Goal: Task Accomplishment & Management: Manage account settings

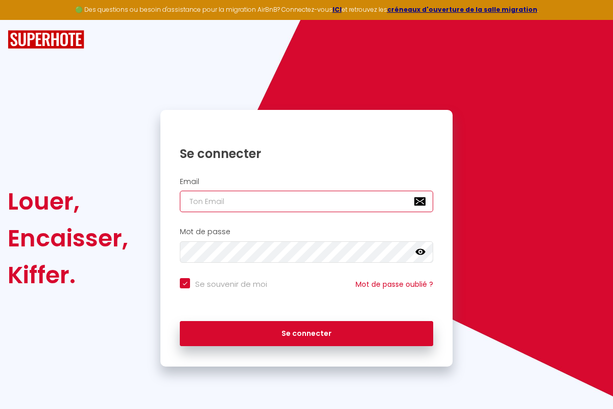
type input "[PERSON_NAME][EMAIL_ADDRESS][PERSON_NAME][DOMAIN_NAME]"
checkbox input "true"
type input "[PERSON_NAME][EMAIL_ADDRESS][PERSON_NAME][DOMAIN_NAME]"
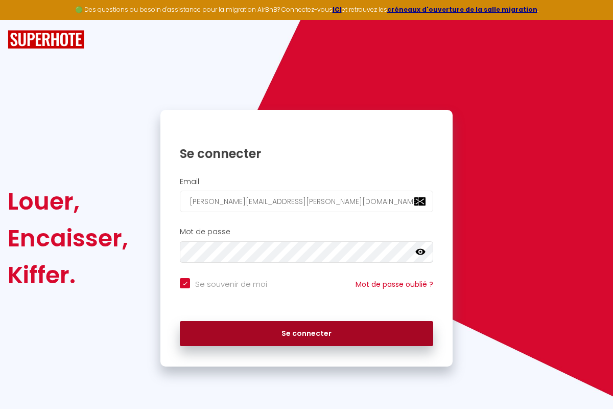
click at [307, 333] on button "Se connecter" at bounding box center [307, 334] width 254 height 26
checkbox input "true"
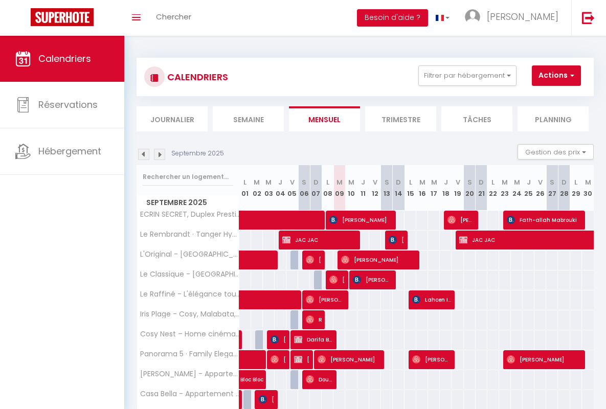
click at [248, 119] on li "Semaine" at bounding box center [248, 118] width 71 height 25
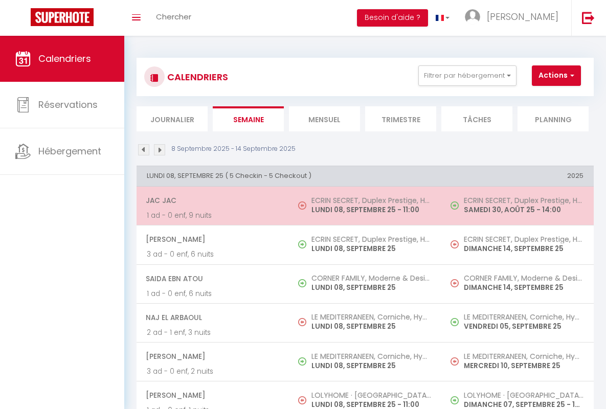
click at [211, 200] on span "JAC JAC" at bounding box center [212, 200] width 133 height 19
select select "OK"
select select "KO"
select select "0"
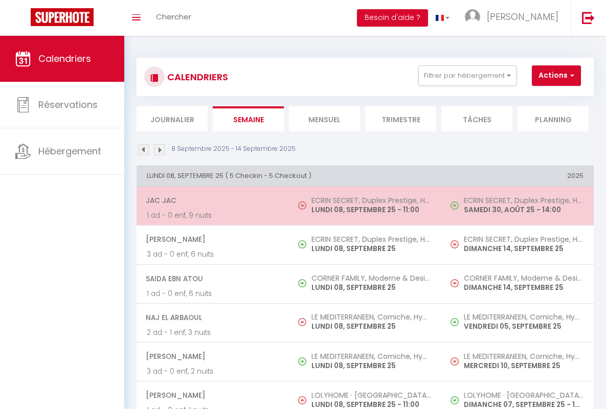
select select "1"
select select
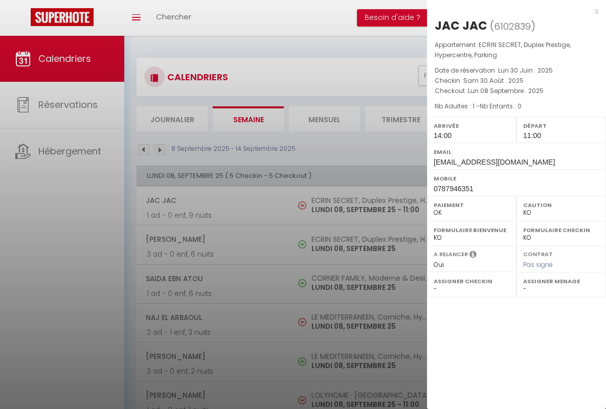
click at [512, 11] on div "x" at bounding box center [512, 11] width 171 height 12
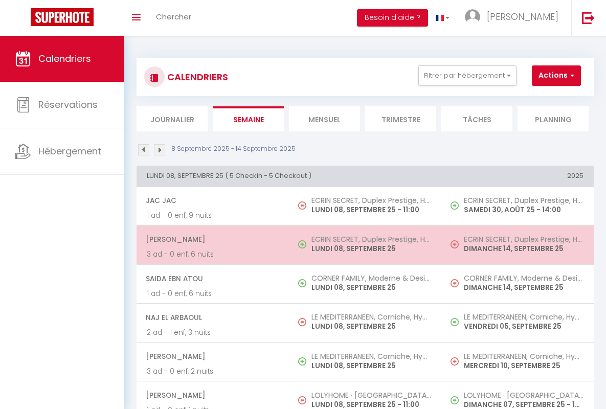
click at [211, 239] on span "[PERSON_NAME]" at bounding box center [212, 238] width 133 height 19
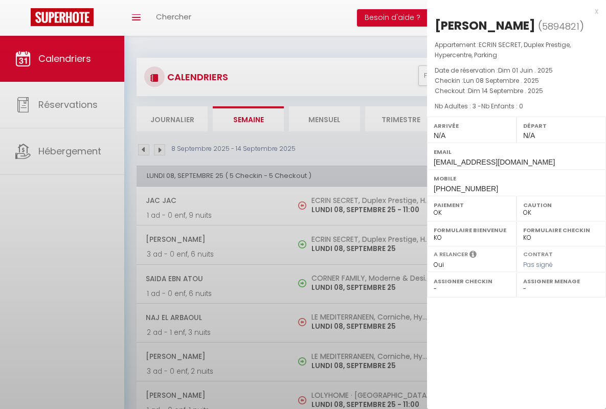
click at [512, 11] on div "x" at bounding box center [512, 11] width 171 height 12
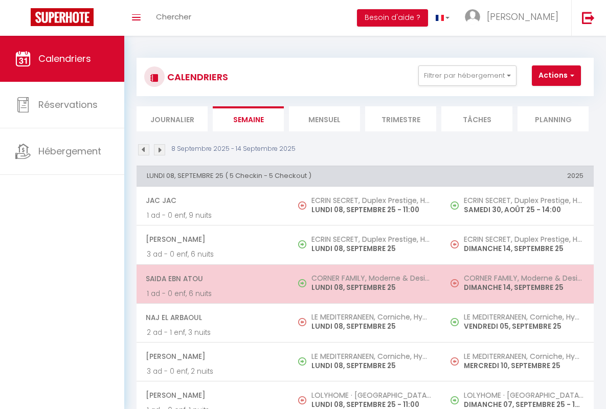
click at [211, 278] on span "Saida Ebn Atou" at bounding box center [212, 278] width 133 height 19
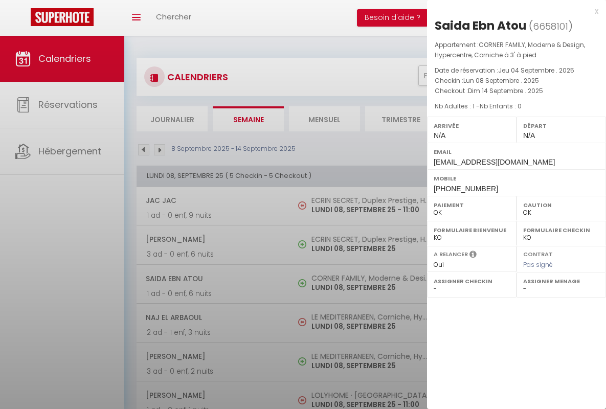
click at [512, 11] on div "x" at bounding box center [512, 11] width 171 height 12
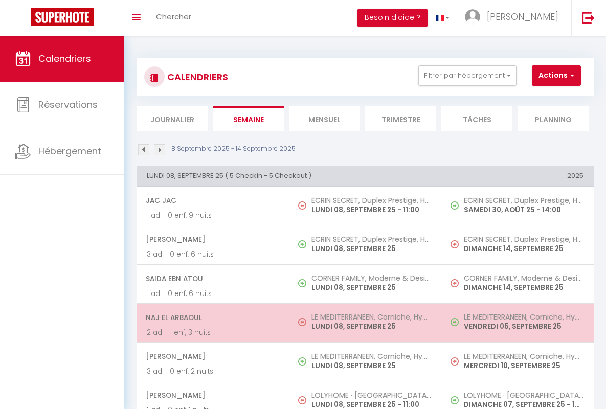
click at [211, 317] on span "Naj El Arbaoul" at bounding box center [212, 317] width 133 height 19
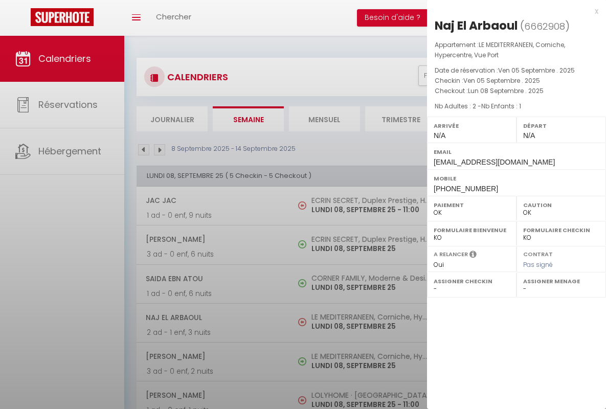
click at [512, 11] on div "x" at bounding box center [512, 11] width 171 height 12
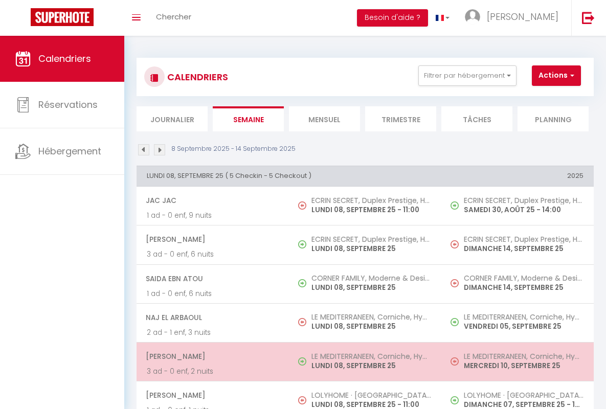
click at [211, 356] on span "[PERSON_NAME]" at bounding box center [212, 356] width 133 height 19
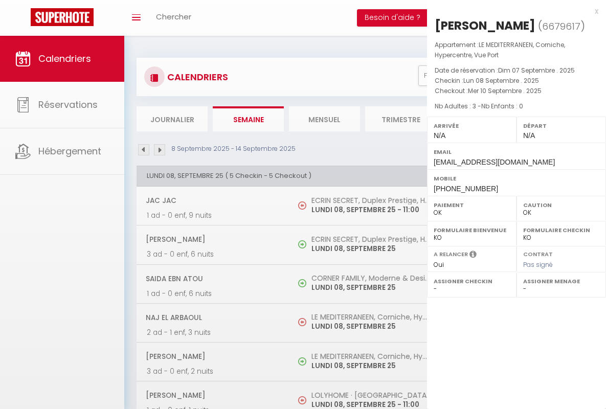
click at [512, 11] on div "x" at bounding box center [512, 11] width 171 height 12
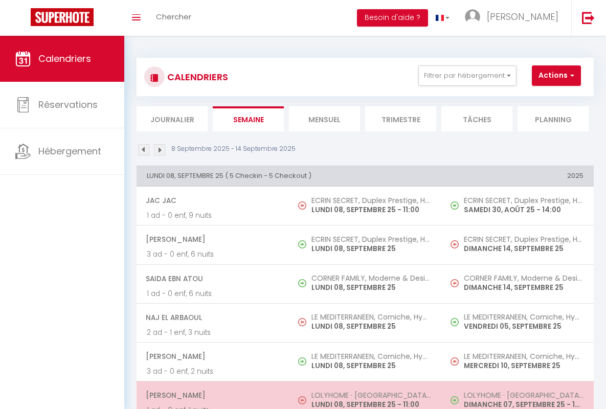
click at [211, 395] on span "[PERSON_NAME]" at bounding box center [212, 394] width 133 height 19
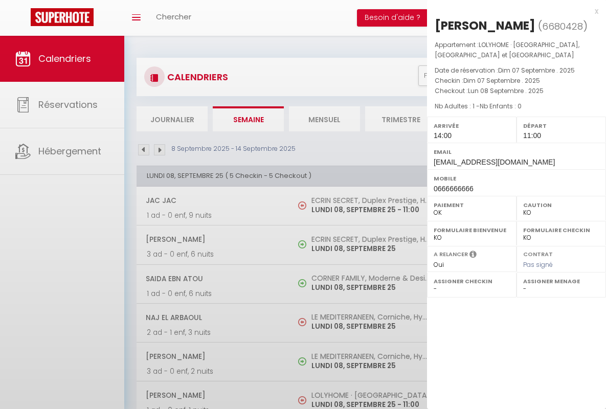
click at [512, 11] on div "x" at bounding box center [512, 11] width 171 height 12
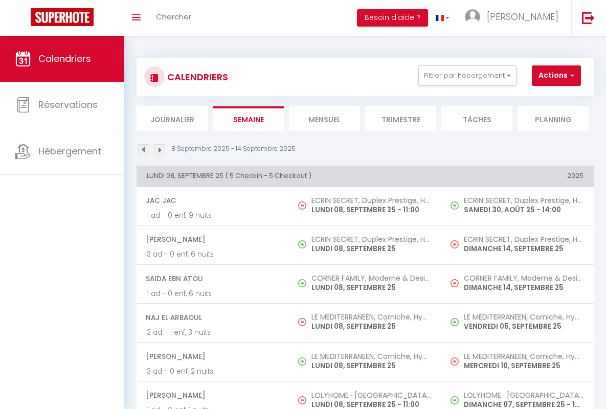
scroll to position [229, 0]
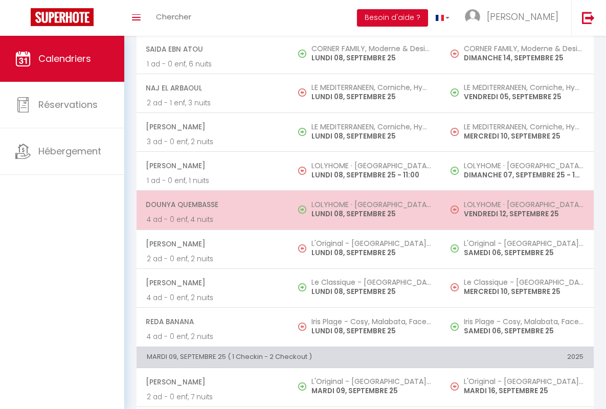
click at [211, 204] on span "dounya quembasse" at bounding box center [212, 204] width 133 height 19
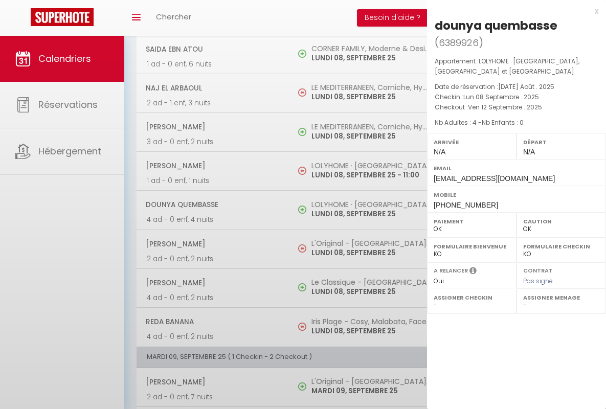
click at [512, 11] on div "x" at bounding box center [512, 11] width 171 height 12
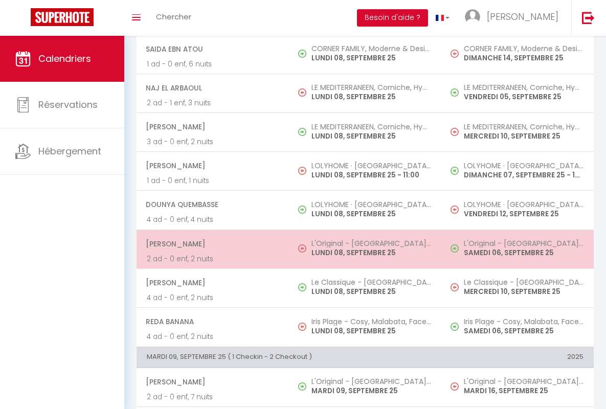
click at [211, 243] on span "[PERSON_NAME]" at bounding box center [212, 243] width 133 height 19
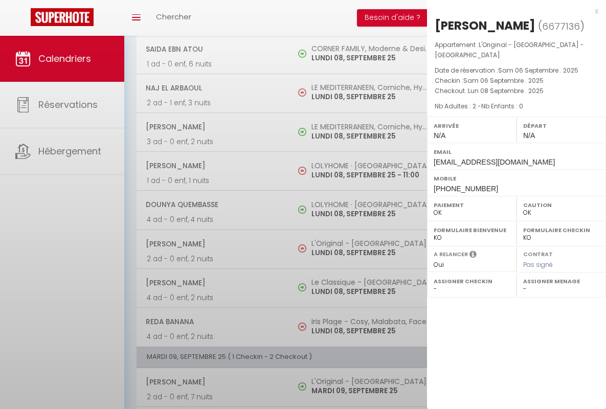
click at [512, 11] on div "x" at bounding box center [512, 11] width 171 height 12
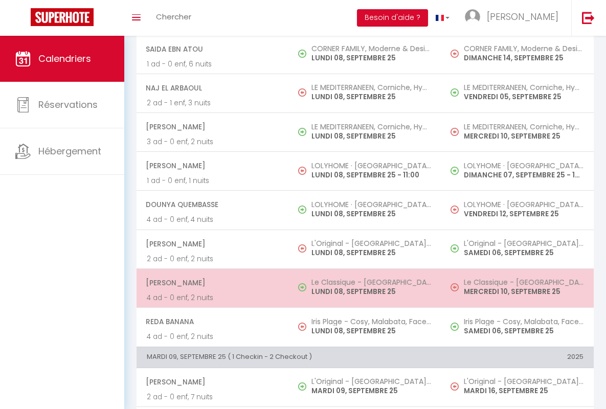
click at [211, 282] on span "[PERSON_NAME]" at bounding box center [212, 282] width 133 height 19
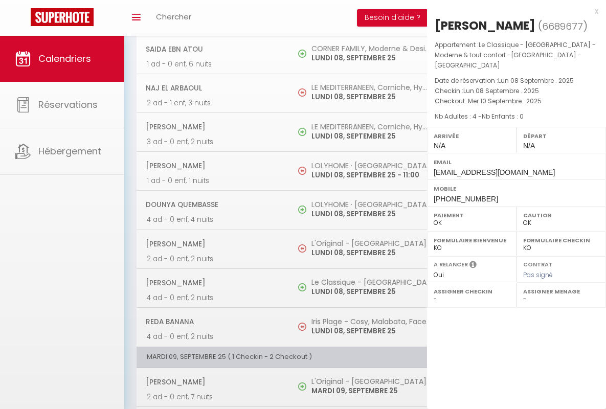
click at [512, 11] on div "x" at bounding box center [512, 11] width 171 height 12
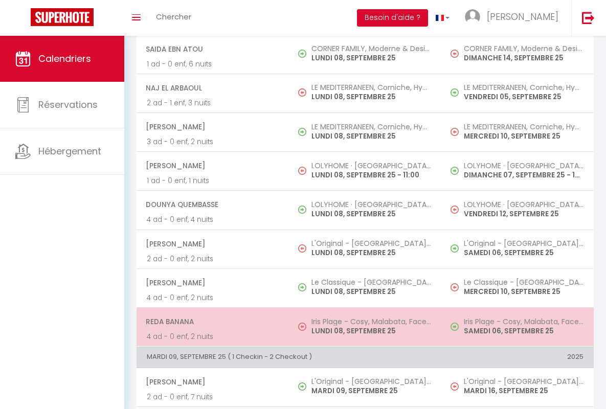
click at [211, 321] on span "Reda Banana" at bounding box center [212, 321] width 133 height 19
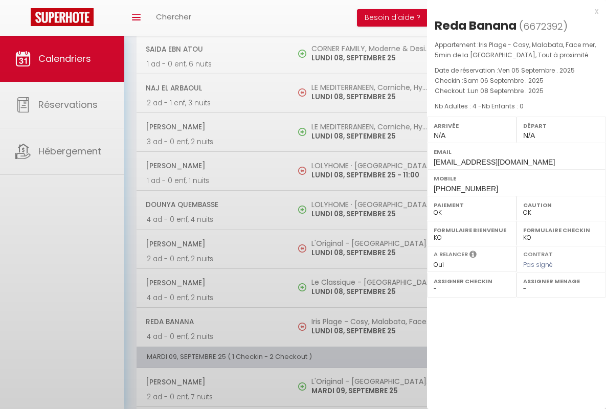
click at [512, 11] on div "x" at bounding box center [512, 11] width 171 height 12
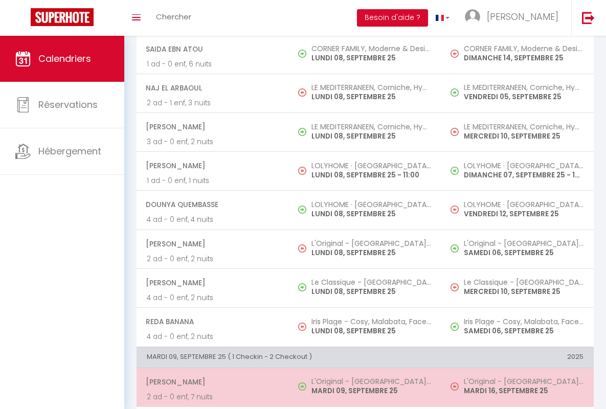
click at [211, 381] on span "[PERSON_NAME]" at bounding box center [212, 381] width 133 height 19
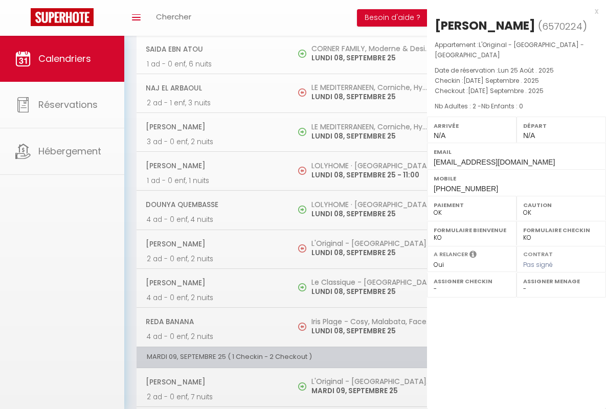
click at [512, 11] on div "x" at bounding box center [512, 11] width 171 height 12
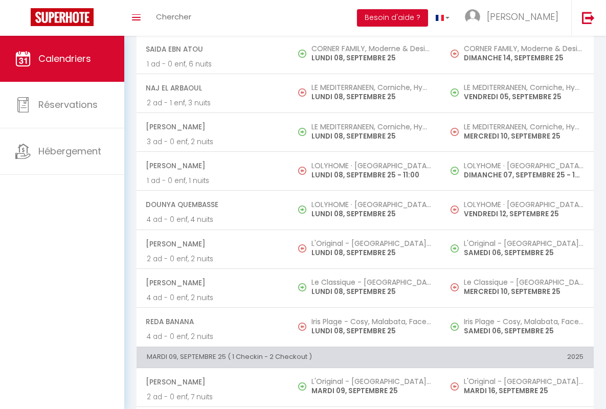
scroll to position [446, 0]
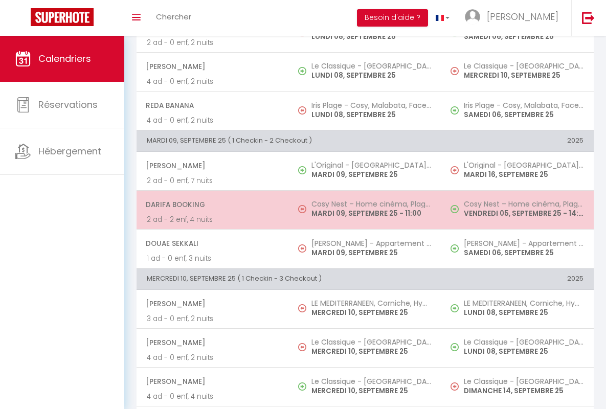
click at [211, 204] on span "Darifa Booking" at bounding box center [212, 204] width 133 height 19
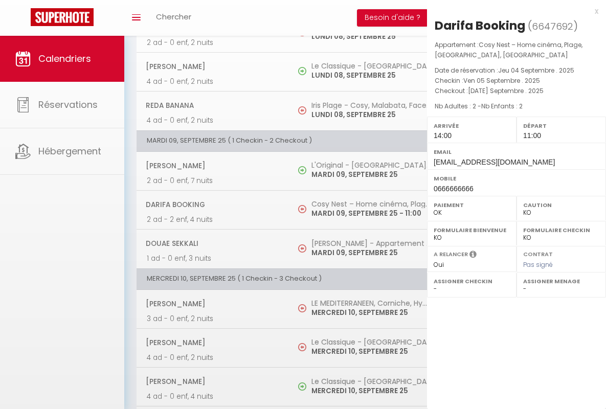
click at [512, 11] on div "x" at bounding box center [512, 11] width 171 height 12
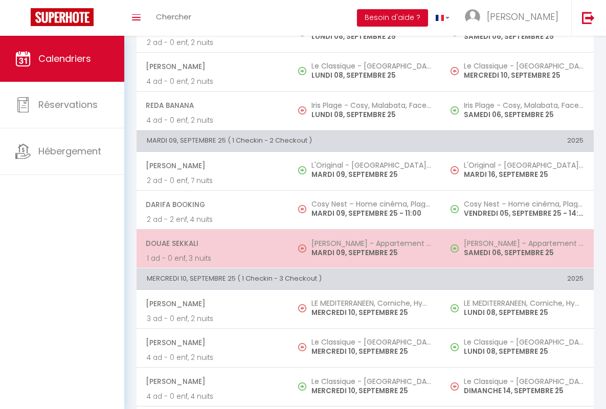
click at [211, 243] on span "Douae Sekkali" at bounding box center [212, 243] width 133 height 19
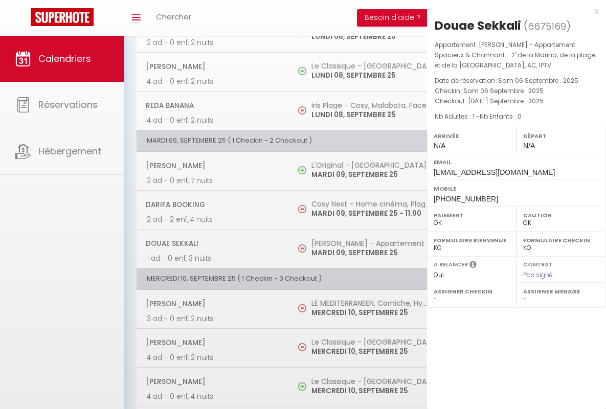
click at [512, 11] on div "x" at bounding box center [512, 11] width 171 height 12
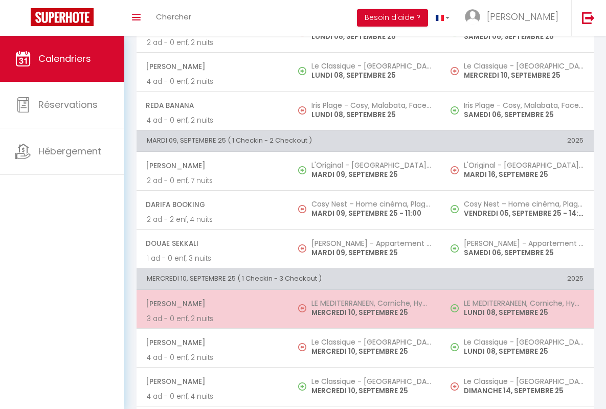
click at [211, 303] on span "[PERSON_NAME]" at bounding box center [212, 303] width 133 height 19
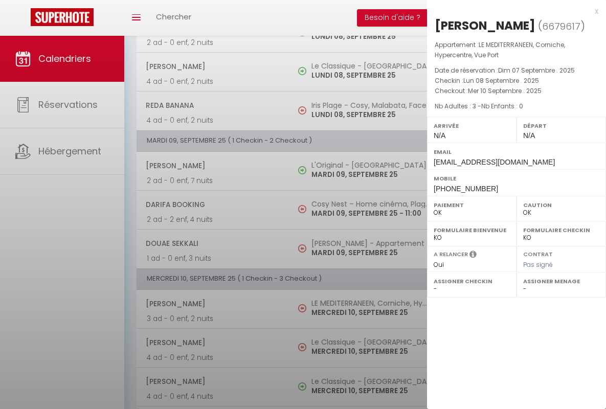
click at [512, 11] on div "x" at bounding box center [512, 11] width 171 height 12
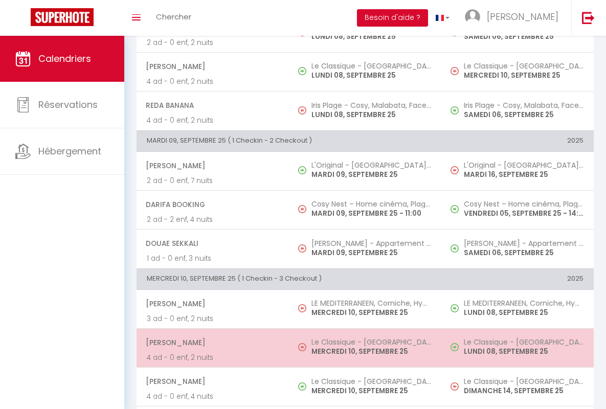
click at [211, 342] on span "[PERSON_NAME]" at bounding box center [212, 342] width 133 height 19
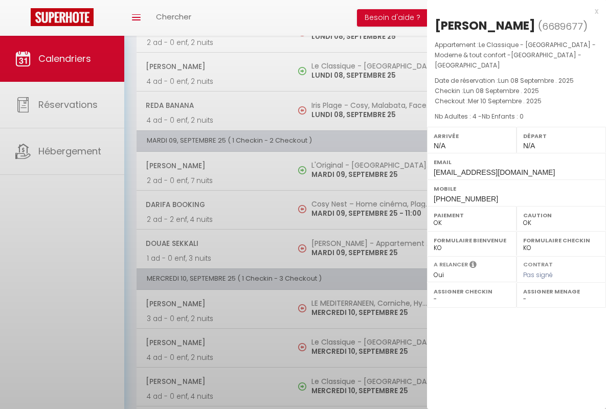
click at [512, 11] on div "x" at bounding box center [512, 11] width 171 height 12
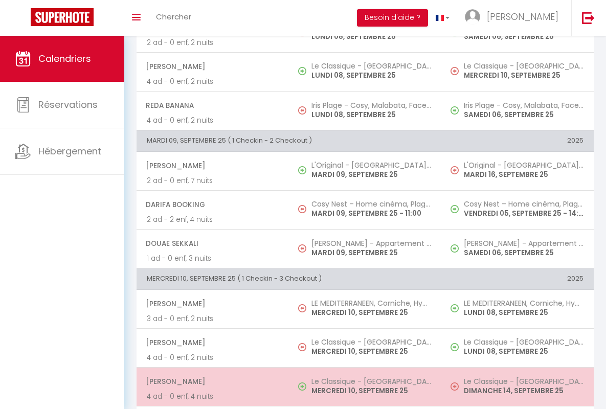
click at [211, 381] on span "[PERSON_NAME]" at bounding box center [212, 381] width 133 height 19
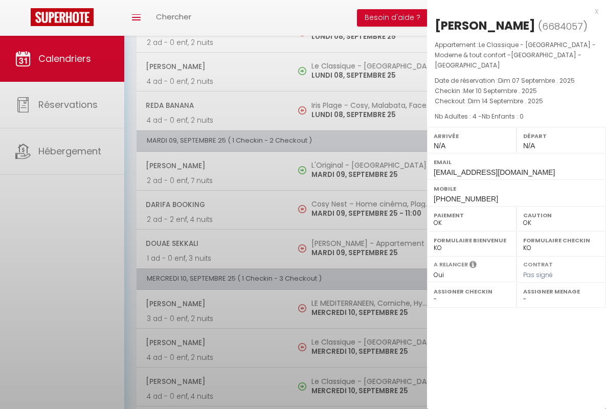
click at [512, 11] on div "x" at bounding box center [512, 11] width 171 height 12
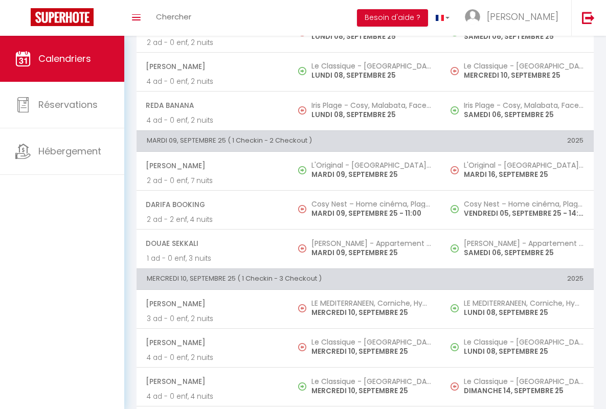
scroll to position [661, 0]
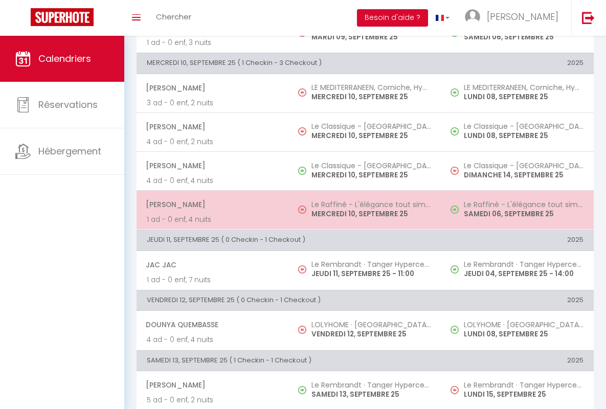
click at [211, 204] on span "[PERSON_NAME]" at bounding box center [212, 204] width 133 height 19
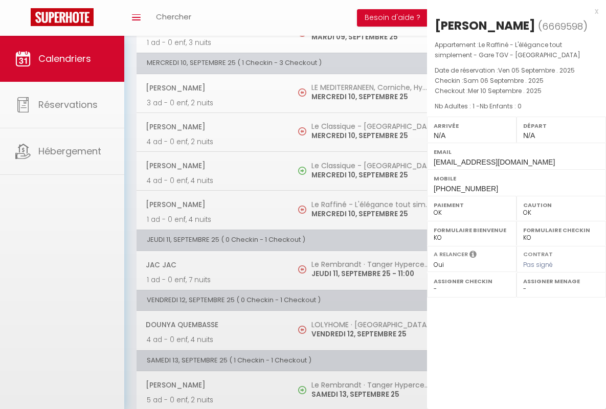
click at [512, 11] on div "x" at bounding box center [512, 11] width 171 height 12
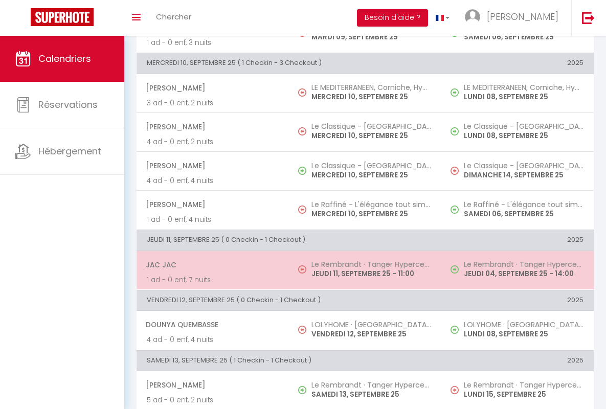
click at [211, 264] on span "JAC JAC" at bounding box center [212, 264] width 133 height 19
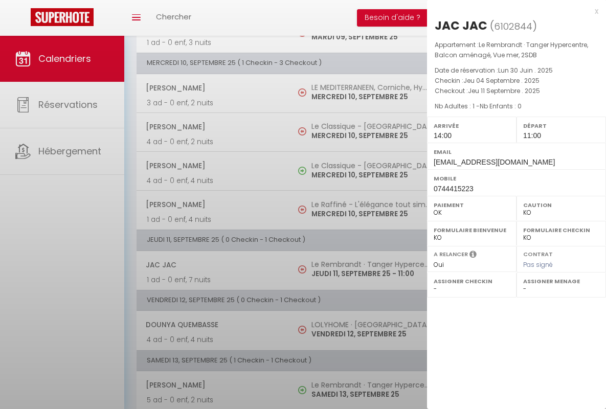
click at [512, 11] on div "x" at bounding box center [512, 11] width 171 height 12
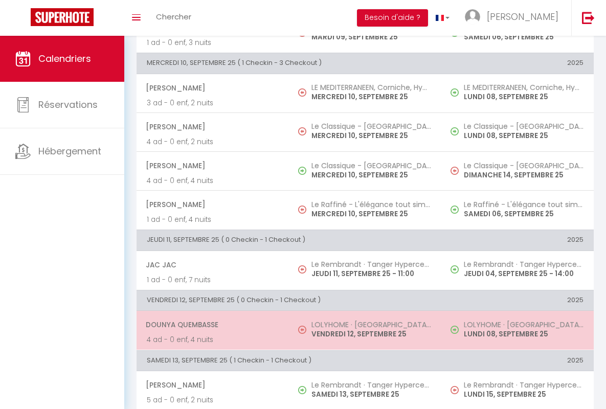
click at [211, 325] on span "dounya quembasse" at bounding box center [212, 324] width 133 height 19
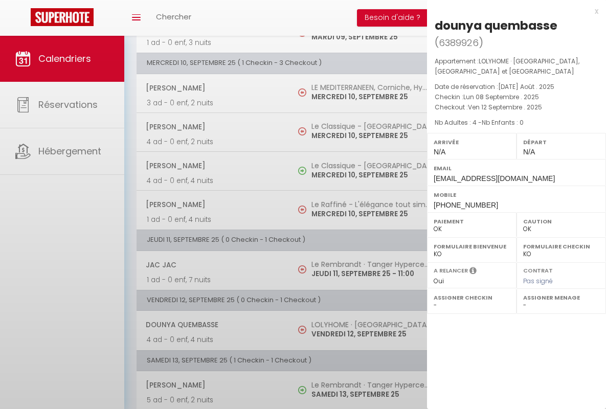
click at [512, 11] on div "x" at bounding box center [512, 11] width 171 height 12
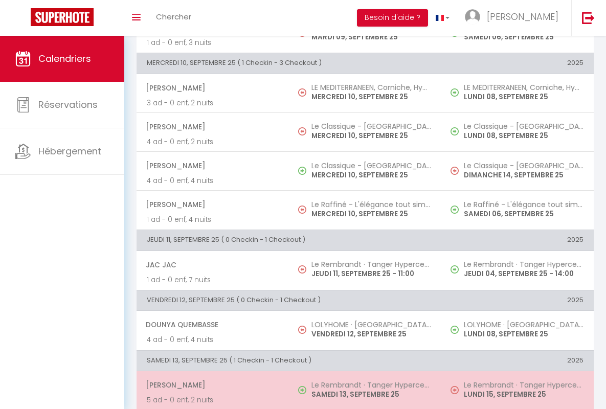
click at [211, 385] on span "[PERSON_NAME]" at bounding box center [212, 384] width 133 height 19
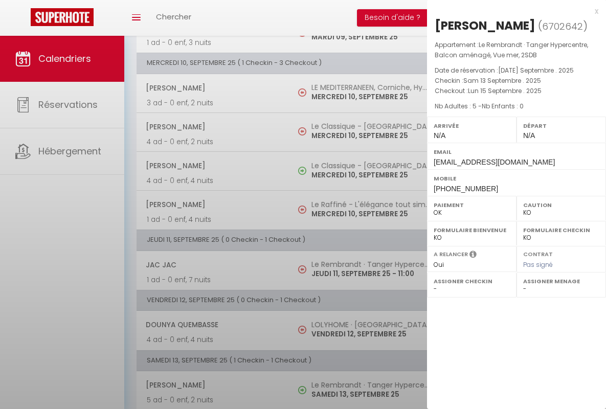
click at [512, 11] on div "x" at bounding box center [512, 11] width 171 height 12
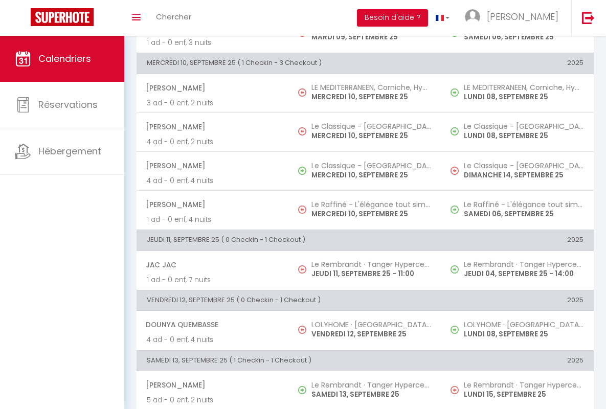
scroll to position [881, 0]
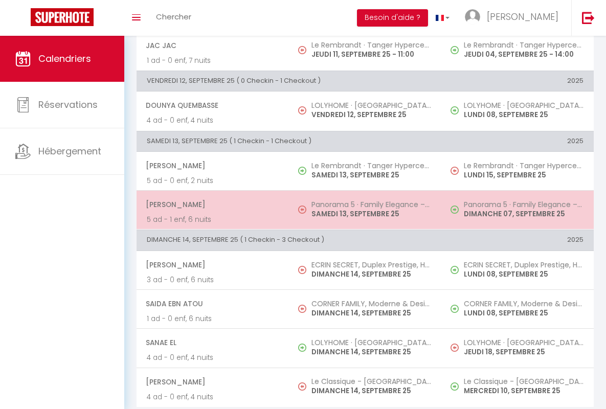
click at [211, 204] on span "[PERSON_NAME]" at bounding box center [212, 204] width 133 height 19
select select "OK"
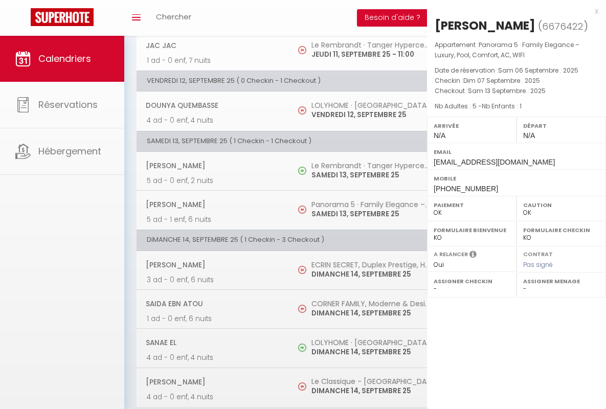
click at [512, 11] on div "x" at bounding box center [512, 11] width 171 height 12
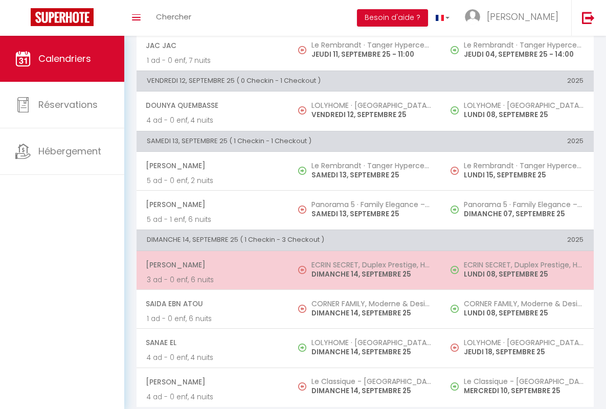
click at [211, 264] on span "[PERSON_NAME]" at bounding box center [212, 264] width 133 height 19
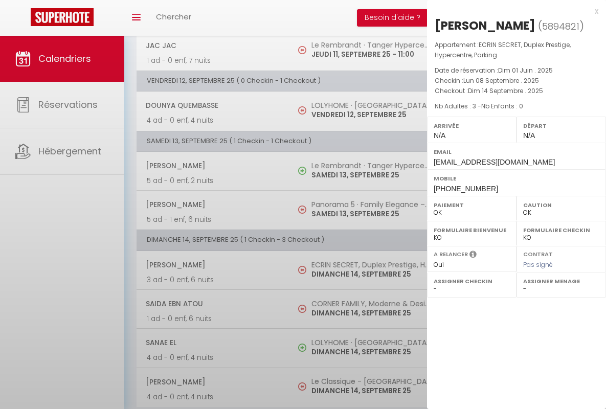
click at [512, 11] on div "x" at bounding box center [512, 11] width 171 height 12
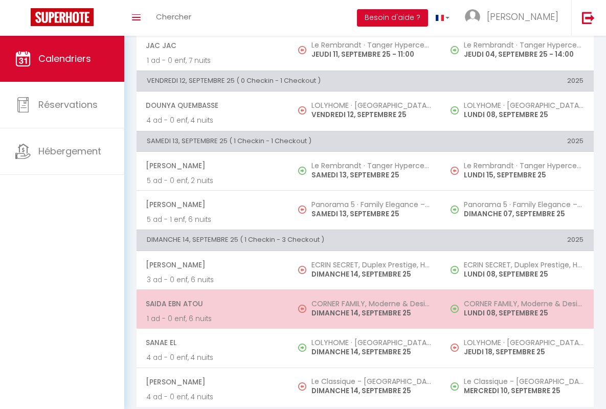
click at [211, 304] on span "Saida Ebn Atou" at bounding box center [212, 303] width 133 height 19
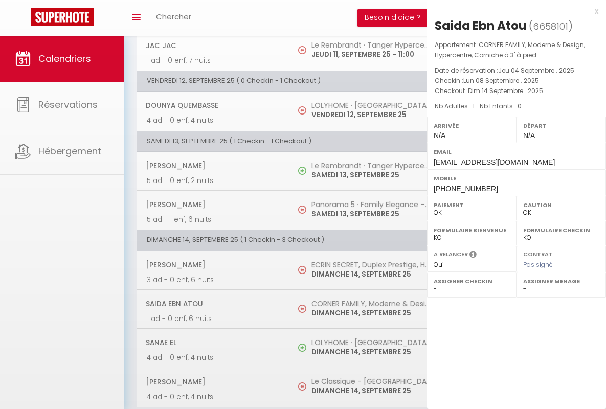
click at [512, 11] on div "x" at bounding box center [512, 11] width 171 height 12
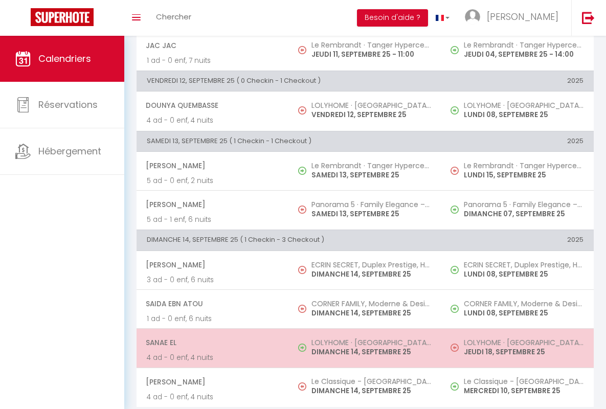
click at [211, 342] on span "Sanae El" at bounding box center [212, 342] width 133 height 19
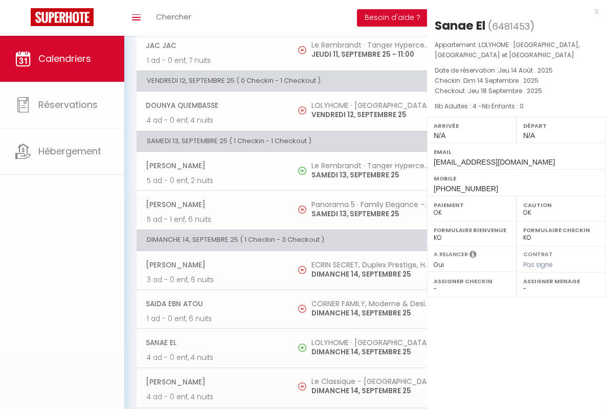
click at [512, 11] on div "x" at bounding box center [512, 11] width 171 height 12
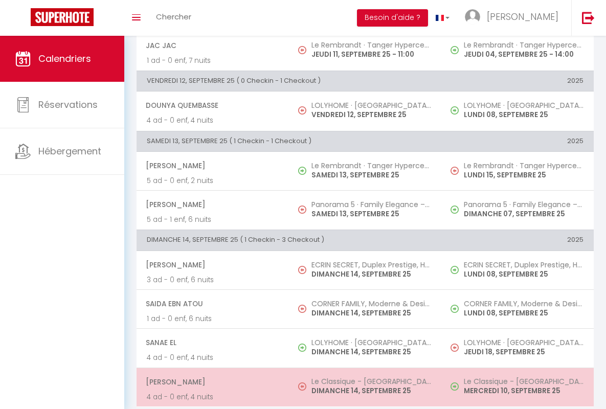
click at [211, 381] on span "[PERSON_NAME]" at bounding box center [212, 381] width 133 height 19
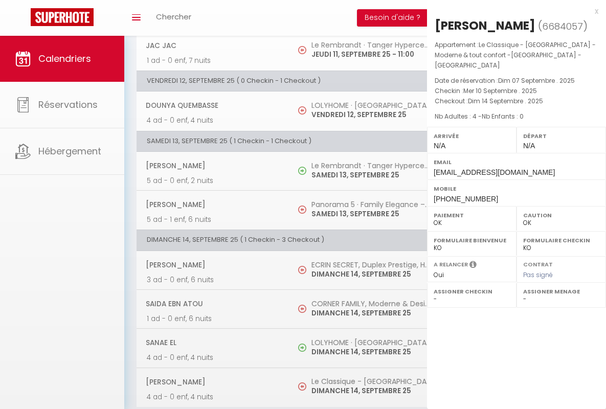
click at [512, 11] on div "x" at bounding box center [512, 11] width 171 height 12
